Goal: Task Accomplishment & Management: Use online tool/utility

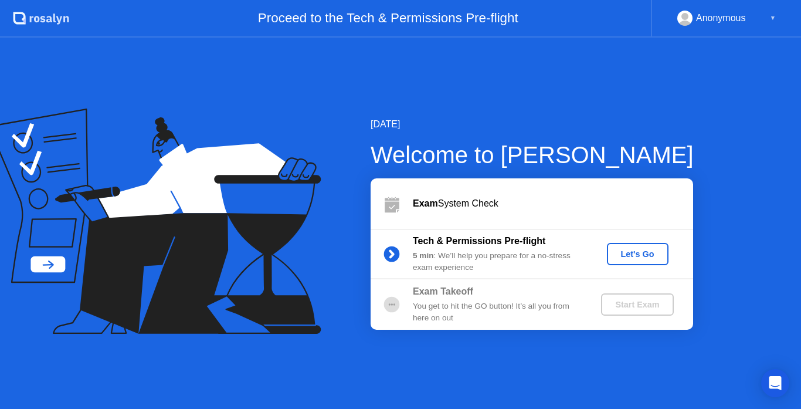
click at [635, 254] on div "Let's Go" at bounding box center [638, 253] width 52 height 9
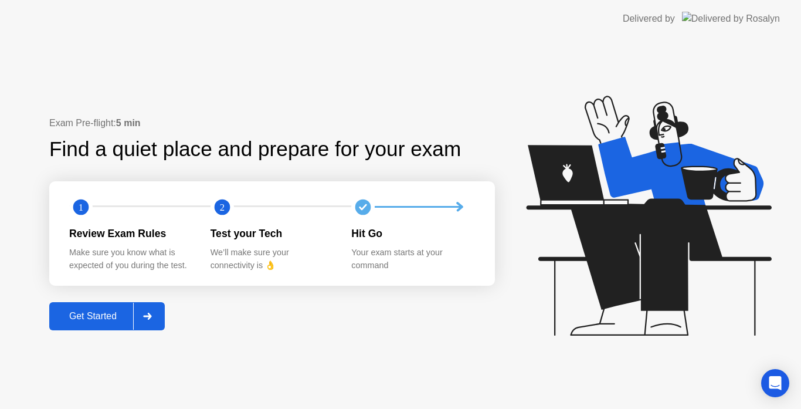
click at [82, 313] on div "Get Started" at bounding box center [93, 316] width 80 height 11
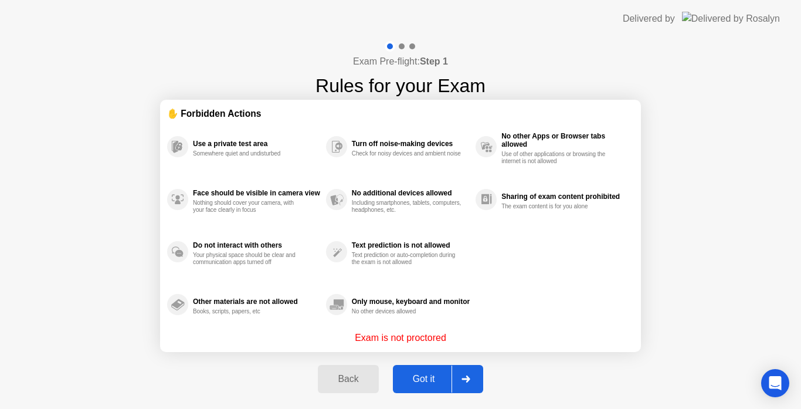
click at [432, 379] on div "Got it" at bounding box center [423, 379] width 55 height 11
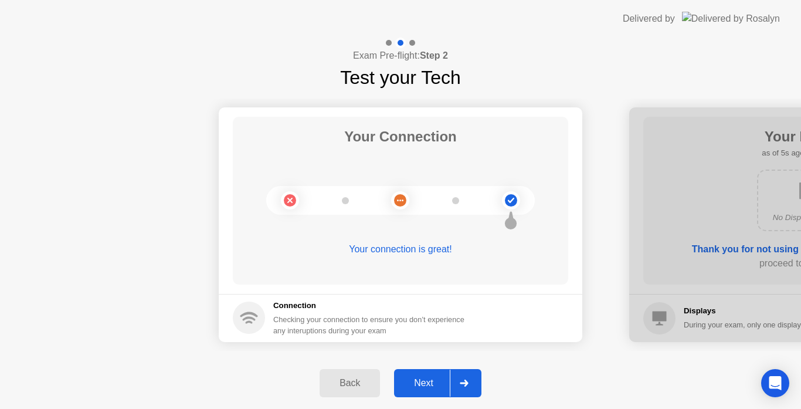
click at [432, 379] on div "Next" at bounding box center [424, 383] width 52 height 11
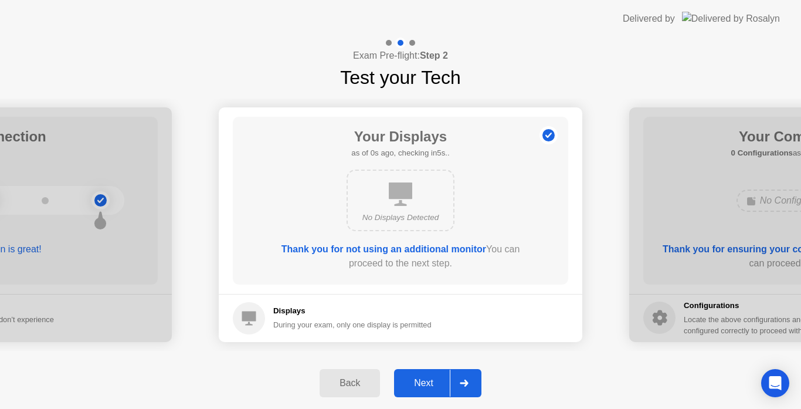
click at [432, 379] on div "Next" at bounding box center [424, 383] width 52 height 11
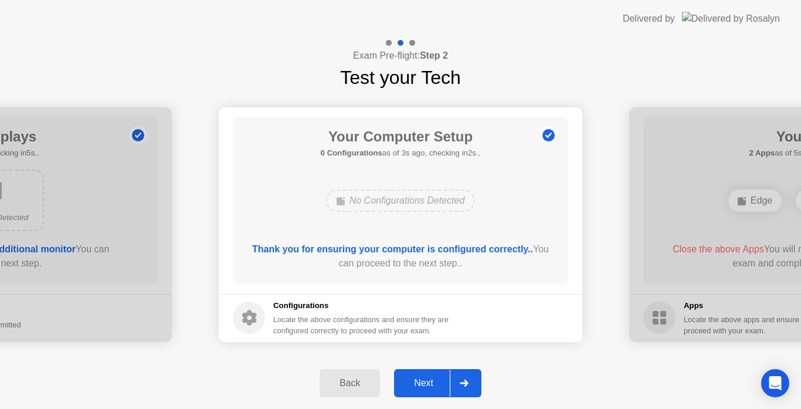
click at [432, 379] on div "Next" at bounding box center [424, 383] width 52 height 11
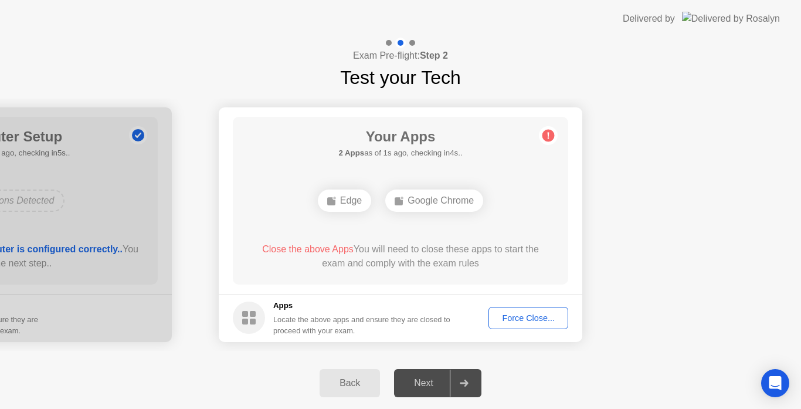
click at [533, 318] on div "Force Close..." at bounding box center [529, 317] width 72 height 9
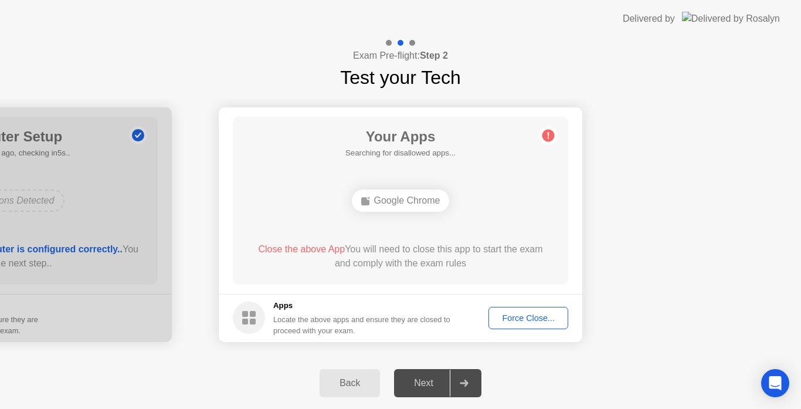
click at [526, 314] on div "Force Close..." at bounding box center [529, 317] width 72 height 9
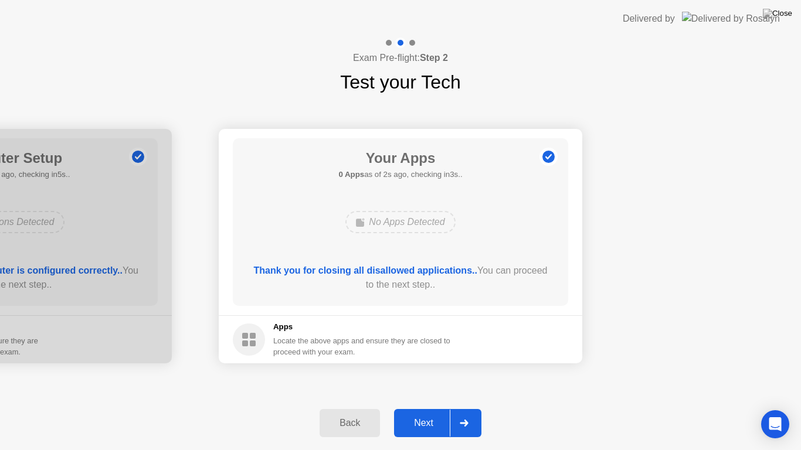
click at [426, 408] on div "Next" at bounding box center [424, 423] width 52 height 11
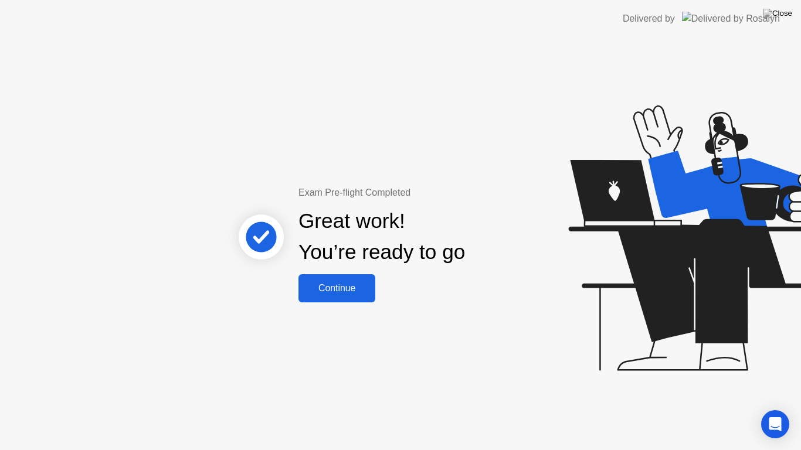
click at [351, 286] on div "Continue" at bounding box center [337, 288] width 70 height 11
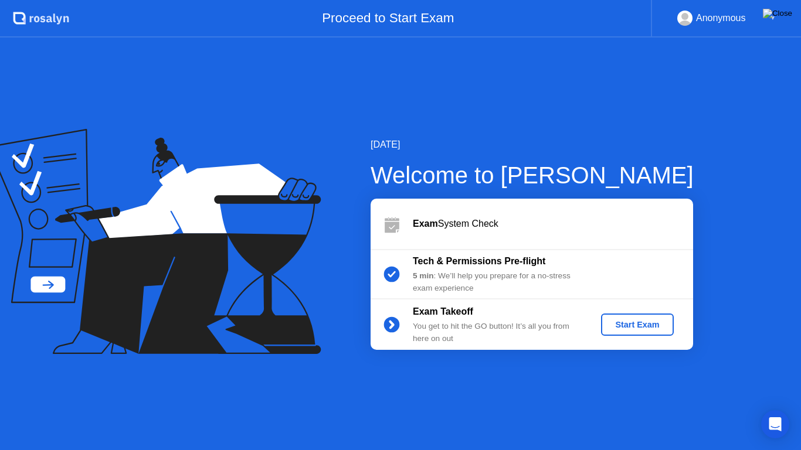
click at [784, 18] on img at bounding box center [777, 13] width 29 height 9
click at [630, 322] on div "Start Exam" at bounding box center [637, 324] width 63 height 9
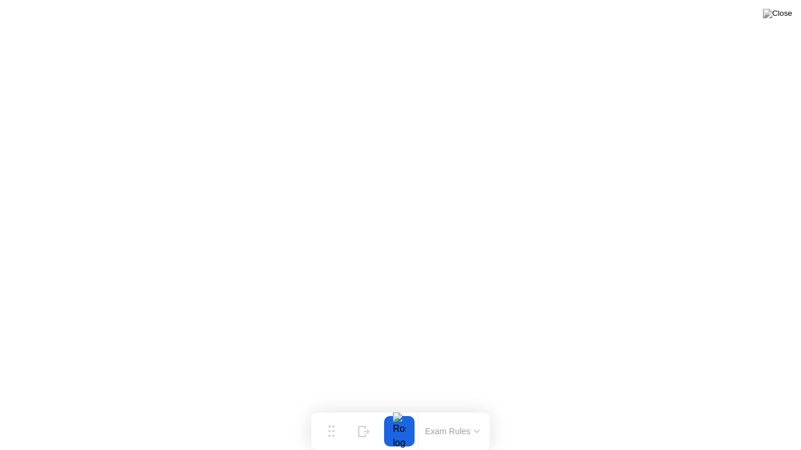
click at [775, 18] on button at bounding box center [777, 13] width 35 height 15
click at [398, 408] on div at bounding box center [399, 431] width 25 height 30
click at [786, 15] on img at bounding box center [777, 13] width 29 height 9
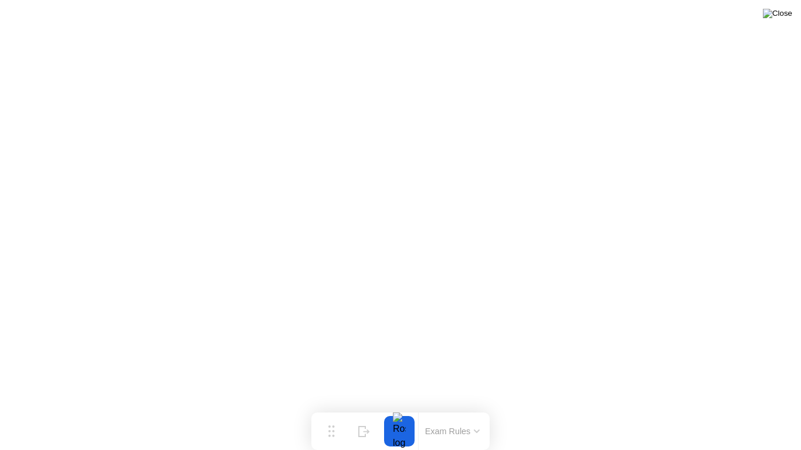
click at [786, 13] on img at bounding box center [777, 13] width 29 height 9
click at [785, 15] on img at bounding box center [777, 13] width 29 height 9
click at [787, 13] on img at bounding box center [777, 13] width 29 height 9
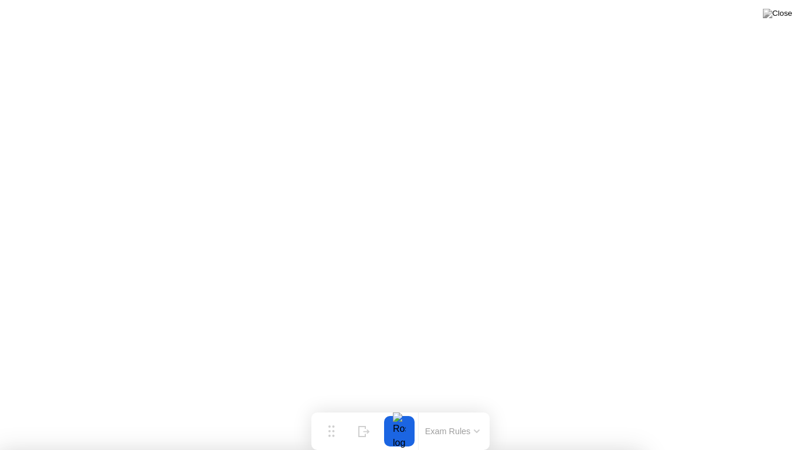
click at [500, 408] on div at bounding box center [400, 450] width 801 height 0
click at [400, 408] on div at bounding box center [399, 431] width 25 height 30
click at [455, 408] on button "Exam Rules" at bounding box center [453, 431] width 62 height 11
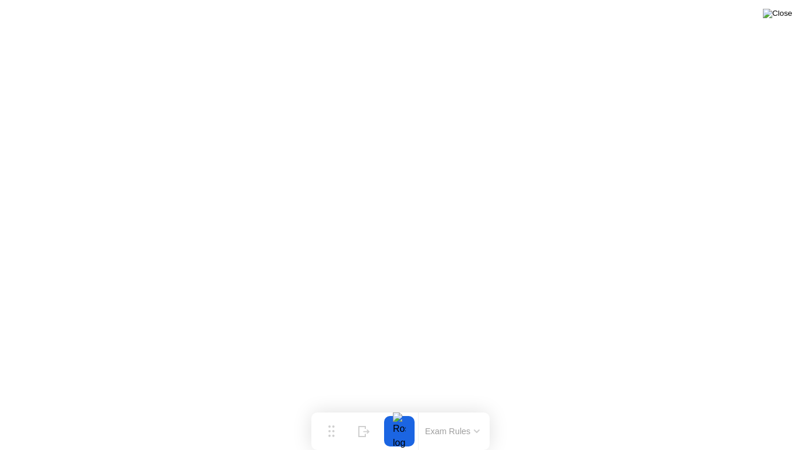
click at [787, 14] on img at bounding box center [777, 13] width 29 height 9
click at [476, 408] on div at bounding box center [400, 450] width 801 height 0
click at [694, 408] on div at bounding box center [400, 450] width 801 height 0
click at [784, 16] on img at bounding box center [777, 13] width 29 height 9
